Goal: Navigation & Orientation: Find specific page/section

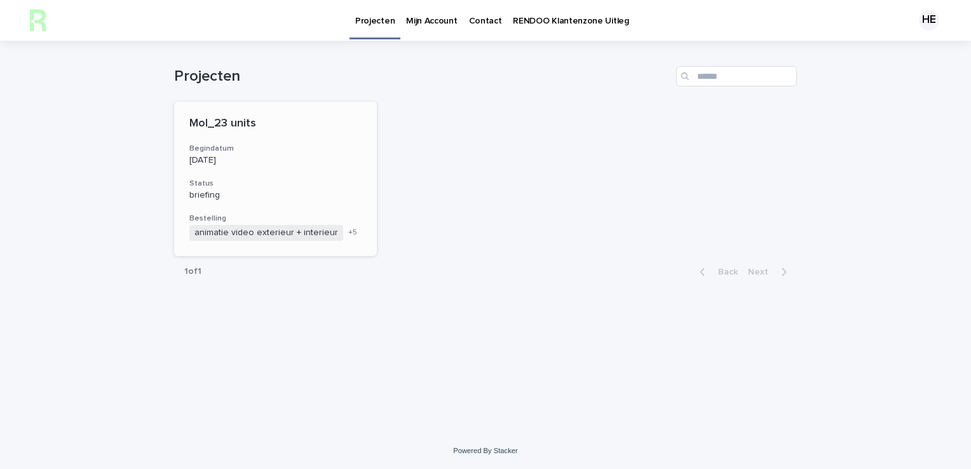
click at [249, 233] on span "animatie video exterieur + interieur" at bounding box center [266, 233] width 154 height 16
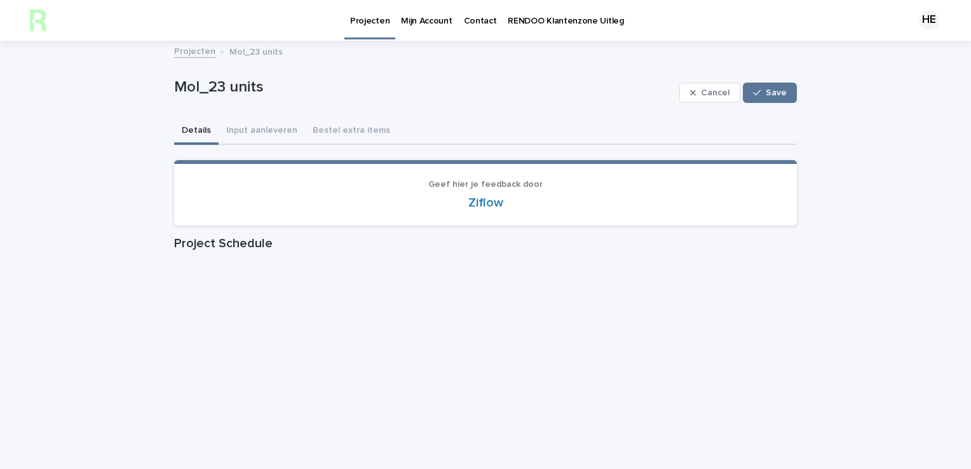
click at [423, 29] on link "Mijn Account" at bounding box center [426, 19] width 62 height 39
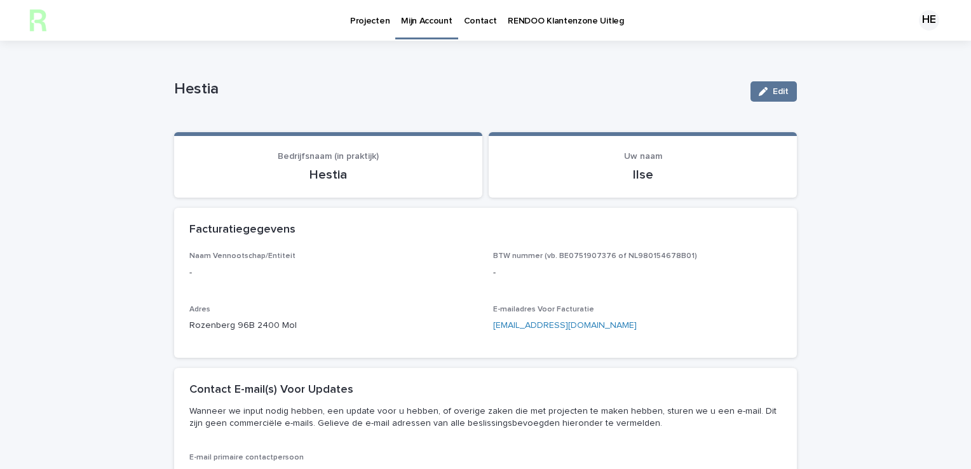
click at [379, 18] on p "Projecten" at bounding box center [369, 13] width 39 height 27
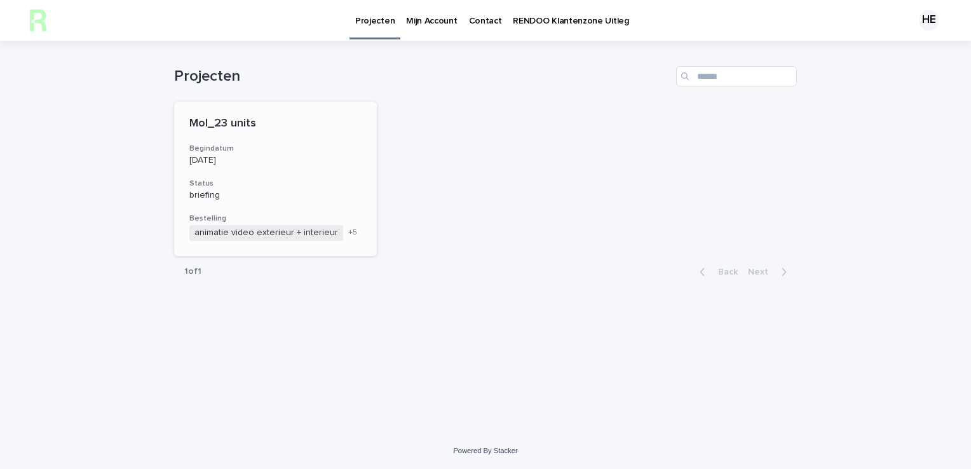
click at [214, 167] on div "Mol_23 units Begindatum [DATE] Status briefing Bestelling animatie video exteri…" at bounding box center [275, 179] width 203 height 154
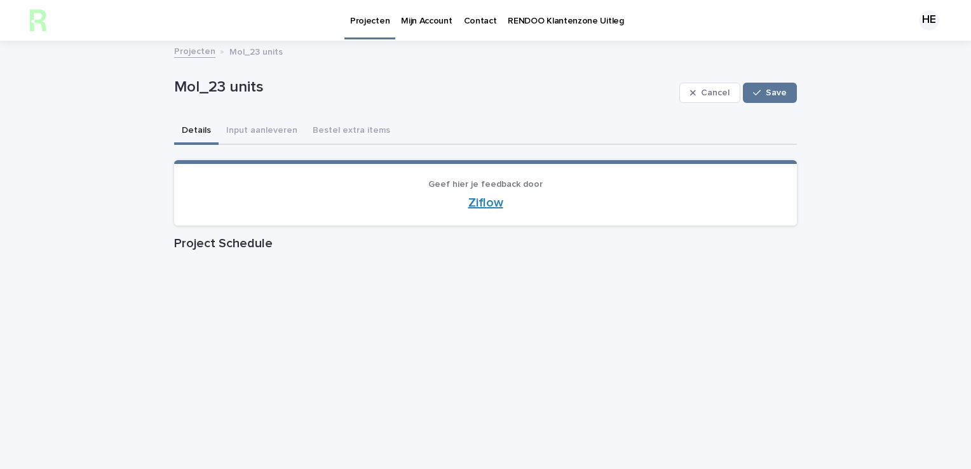
click at [470, 201] on link "Ziflow" at bounding box center [485, 202] width 35 height 13
